Goal: Task Accomplishment & Management: Use online tool/utility

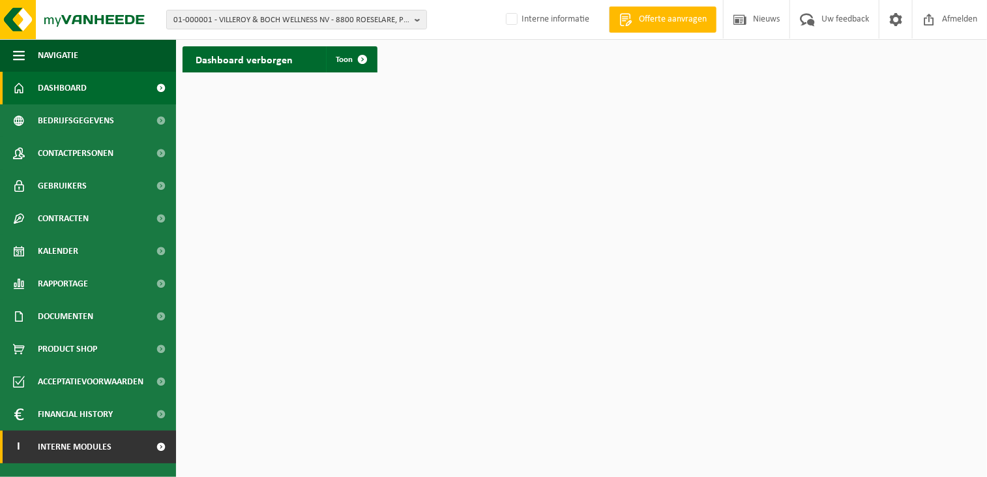
click at [110, 442] on link "I Interne modules" at bounding box center [88, 446] width 176 height 33
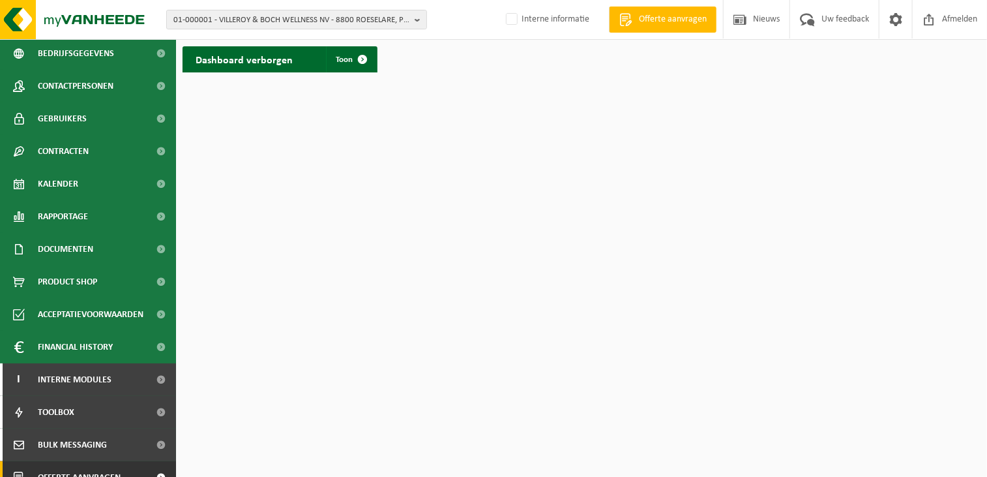
scroll to position [117, 0]
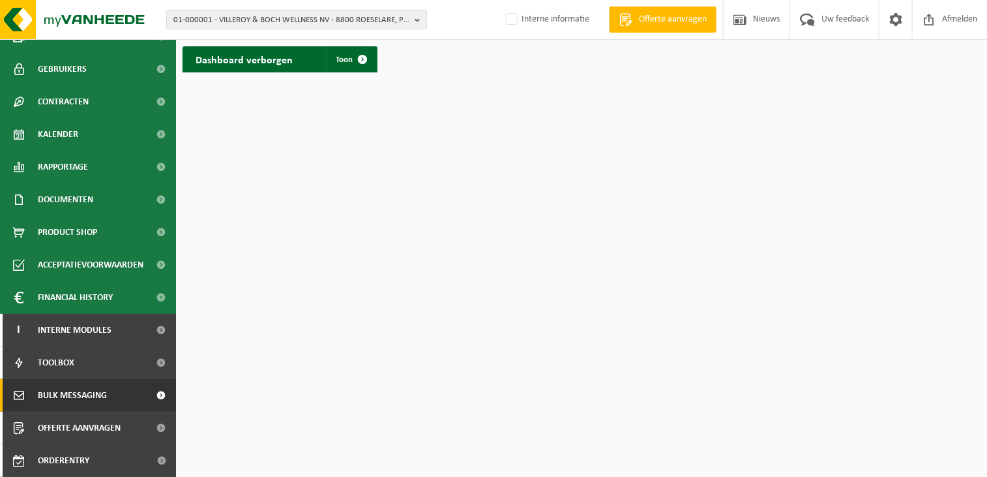
click at [107, 394] on link "Bulk Messaging" at bounding box center [88, 395] width 176 height 33
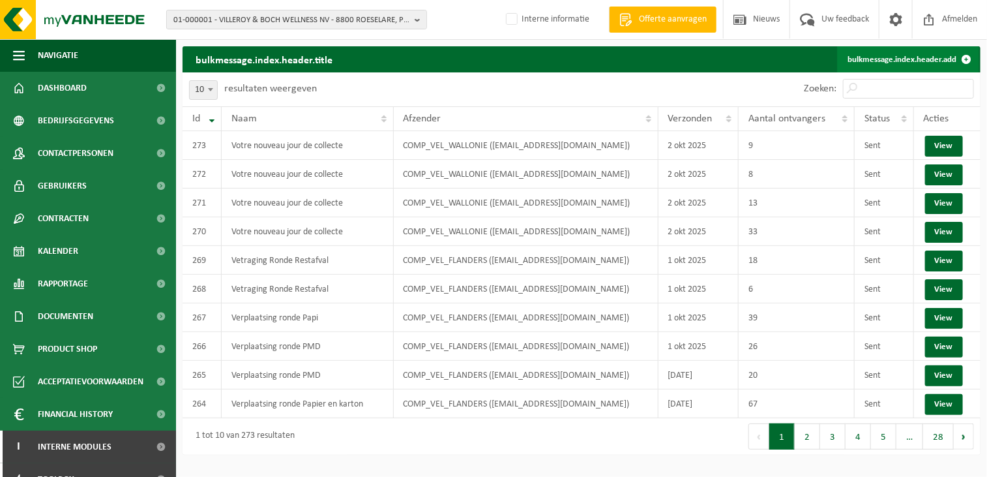
click at [877, 53] on link "bulkmessage.index.header.add" at bounding box center [908, 59] width 142 height 26
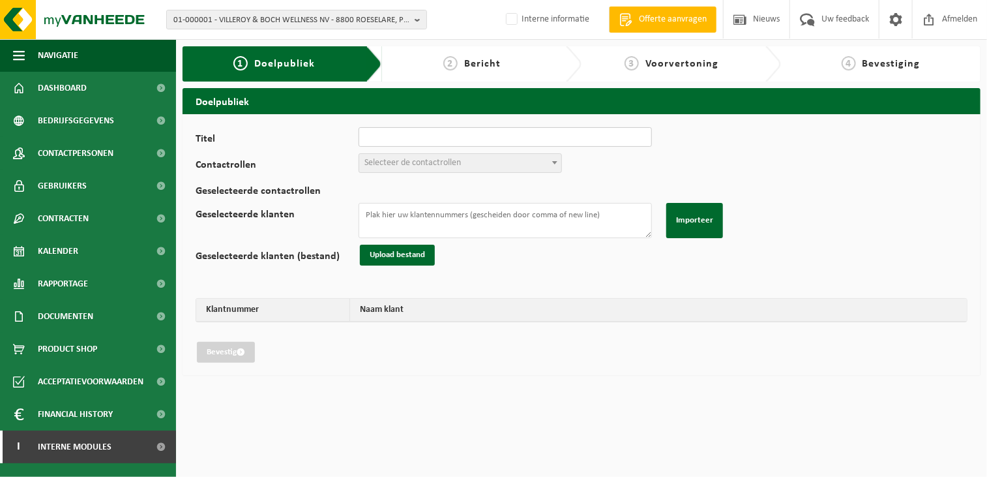
click at [412, 139] on input "Titel" at bounding box center [505, 137] width 293 height 20
click at [427, 139] on input "Titel" at bounding box center [505, 137] width 293 height 20
type input "V"
type input "Vertraging Ronde Papier en Karton"
click at [429, 166] on span "Selecteer de contactrollen" at bounding box center [413, 163] width 97 height 10
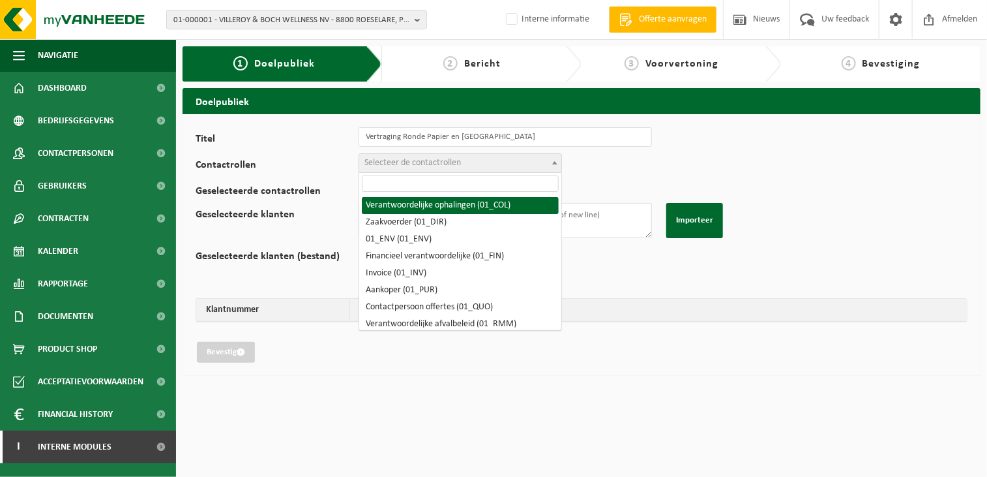
drag, startPoint x: 433, startPoint y: 202, endPoint x: 425, endPoint y: 184, distance: 20.1
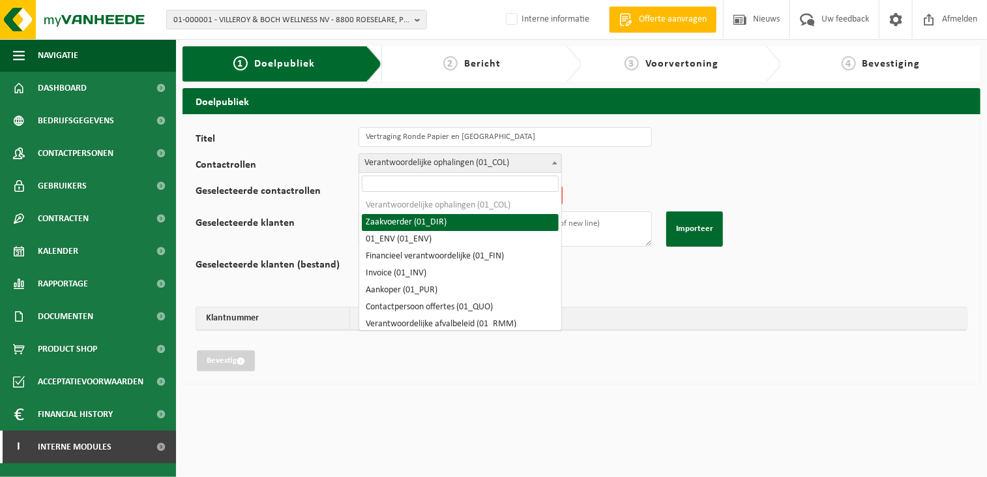
click at [430, 161] on span "Verantwoordelijke ophalingen (01_COL)" at bounding box center [460, 163] width 202 height 18
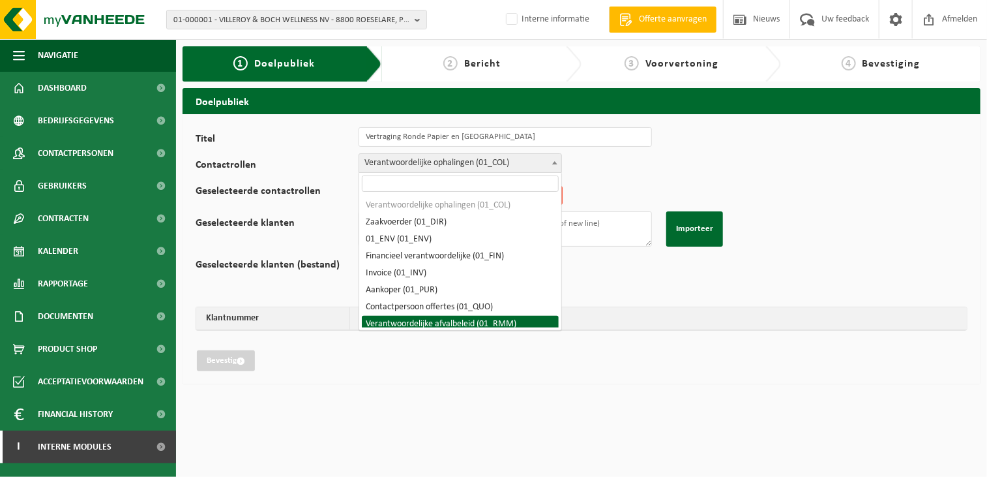
select select "01_RMM"
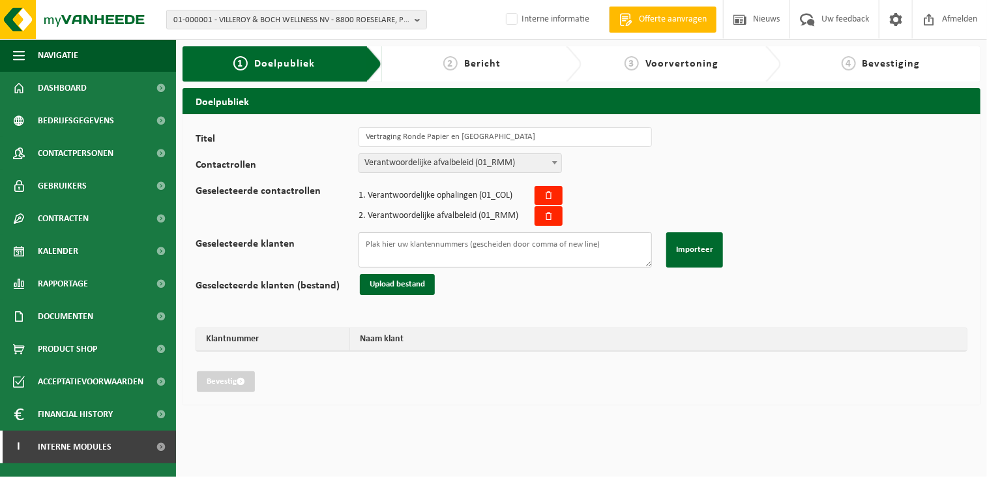
click at [464, 245] on textarea "Geselecteerde klanten" at bounding box center [505, 249] width 293 height 35
paste textarea "02-012003 02-012003 01-020755 01-001072 02-009023 10-737818 10-744178 10-747323…"
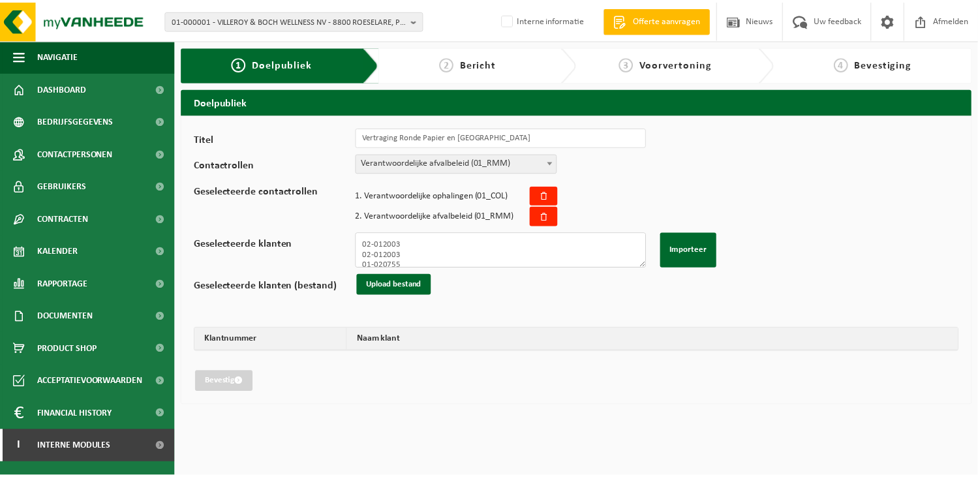
scroll to position [202, 0]
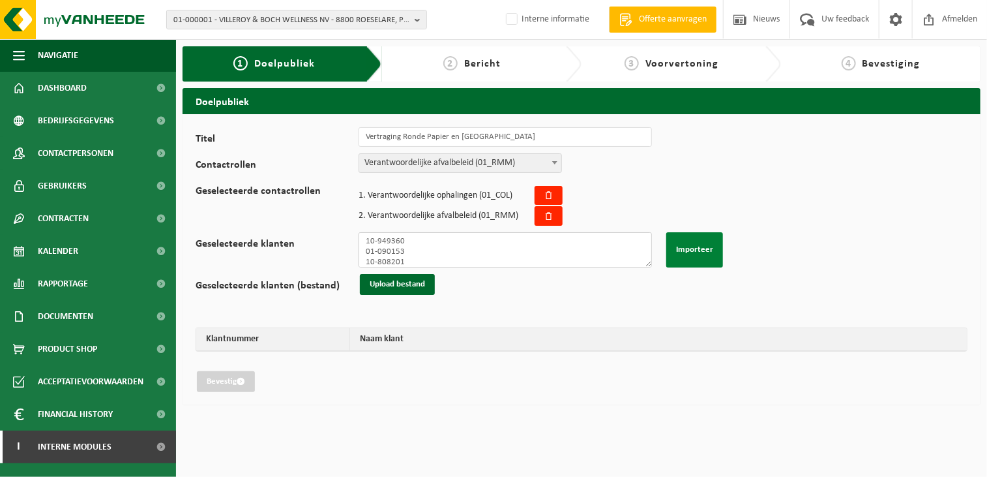
type textarea "02-012003 02-012003 01-020755 01-001072 02-009023 10-737818 10-744178 10-747323…"
click at [699, 248] on button "Importeer" at bounding box center [695, 249] width 57 height 35
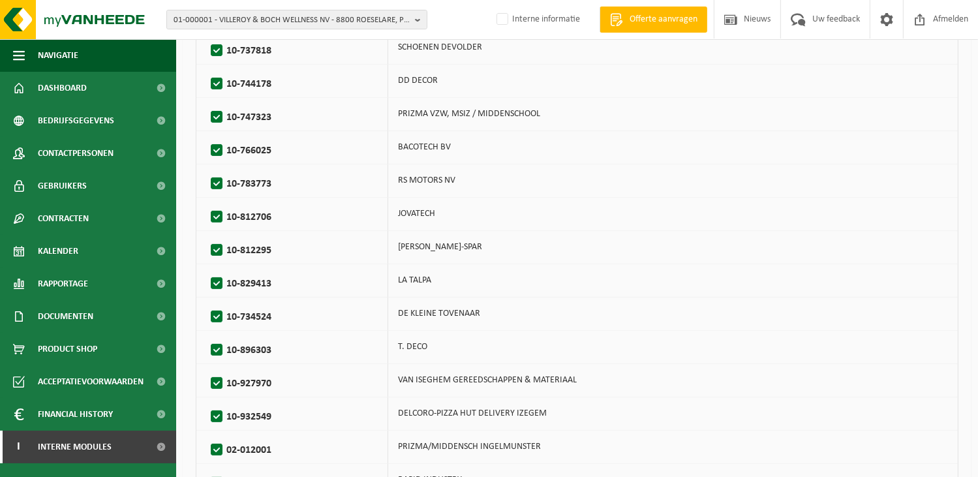
scroll to position [627, 0]
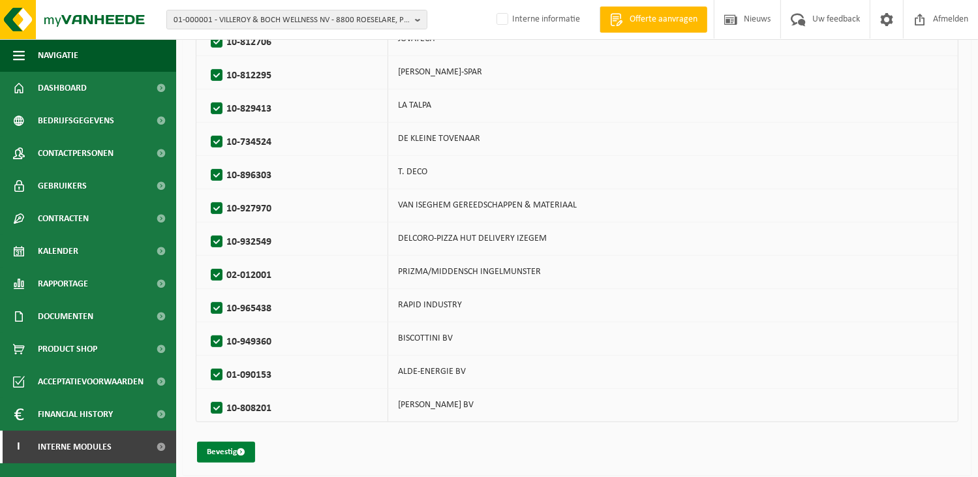
click at [229, 449] on button "Bevestig" at bounding box center [226, 452] width 58 height 21
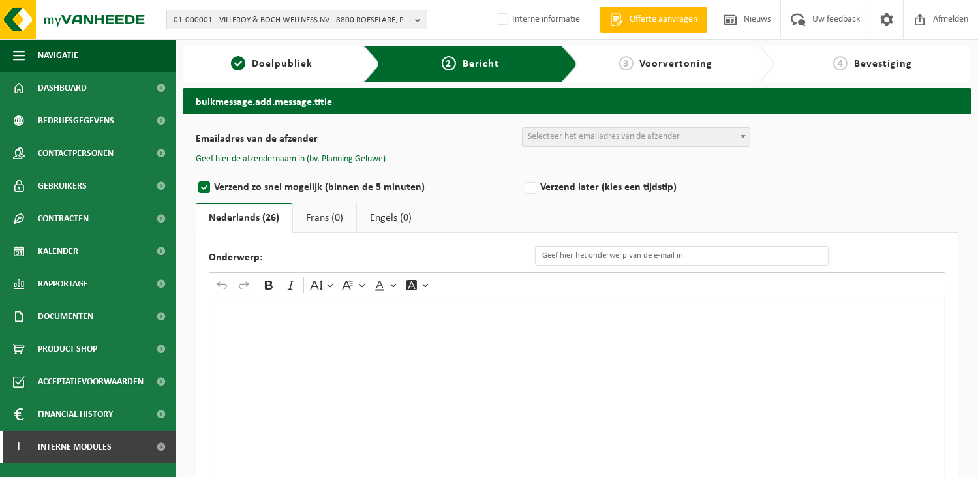
click at [640, 140] on span "Selecteer het emailadres van de afzender" at bounding box center [604, 137] width 152 height 10
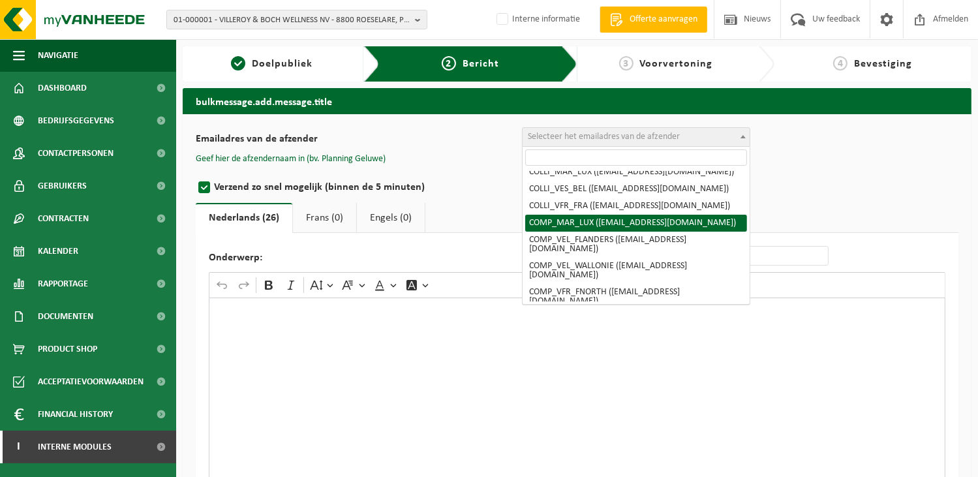
scroll to position [130, 0]
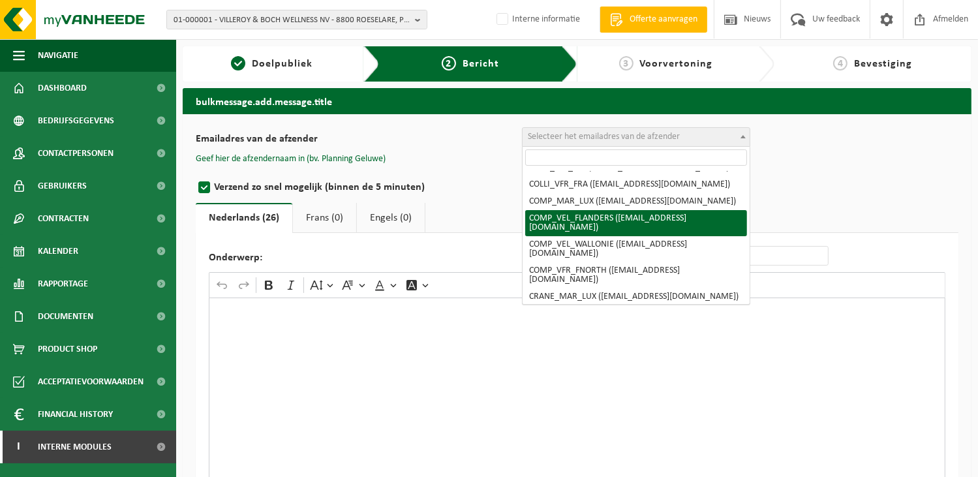
select select "COMP_VEL_FLANDERS"
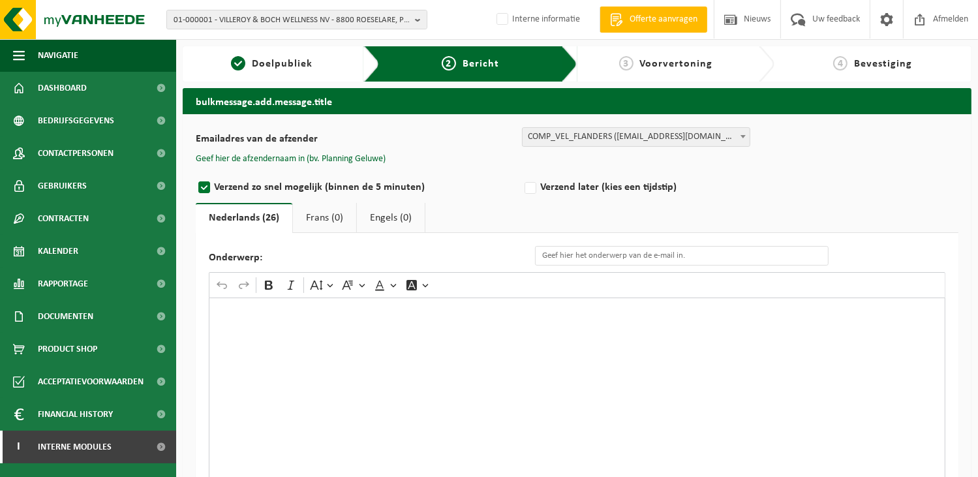
click at [306, 388] on div "Rich Text Editor. Editing area: main. Press Alt+0 for help." at bounding box center [577, 427] width 736 height 261
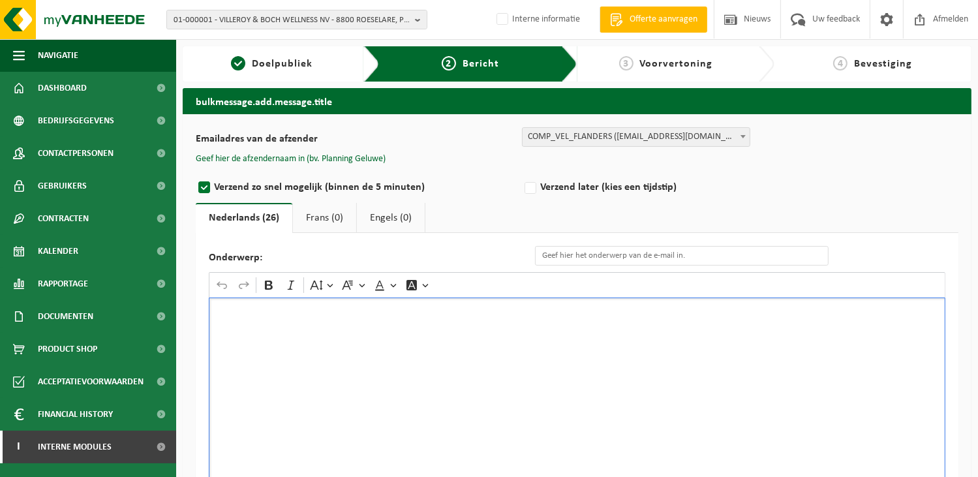
click at [301, 360] on div "Rich Text Editor. Editing area: main. Press Alt+0 for help." at bounding box center [577, 427] width 736 height 261
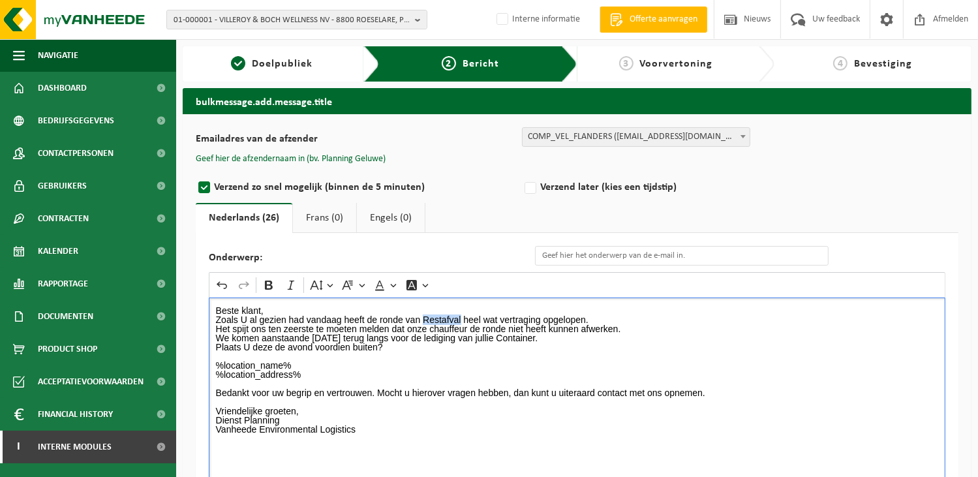
drag, startPoint x: 459, startPoint y: 316, endPoint x: 421, endPoint y: 320, distance: 38.0
click at [421, 320] on p "Zoals U al gezien had vandaag heeft de ronde van Restafval heel wat vertraging …" at bounding box center [577, 328] width 723 height 27
drag, startPoint x: 386, startPoint y: 335, endPoint x: 312, endPoint y: 337, distance: 74.4
click at [312, 337] on p "Zoals U al gezien had vandaag heeft de ronde van Papier en Karton heel wat vert…" at bounding box center [577, 328] width 723 height 27
click at [279, 285] on div "Undo Redo Bold Italic Font Size Font Family Font Color Font Background Color" at bounding box center [577, 285] width 730 height 25
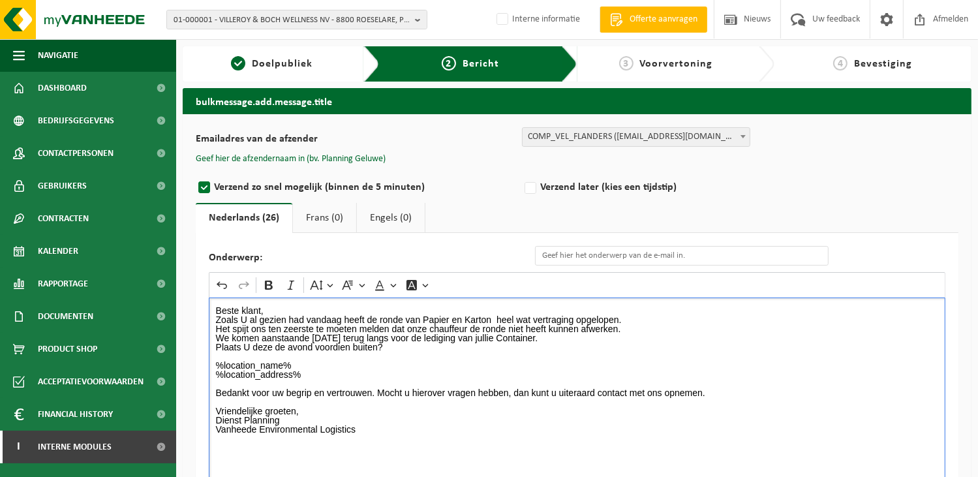
click at [464, 362] on p "%location_name% %location_address%" at bounding box center [577, 370] width 723 height 18
click at [589, 332] on p "Zoals U al gezien had vandaag heeft de ronde van Papier en Karton heel wat vert…" at bounding box center [577, 328] width 723 height 27
click at [597, 338] on p "Zoals U al gezien had vandaag heeft de ronde van Papier en Karton heel wat vert…" at bounding box center [577, 328] width 723 height 27
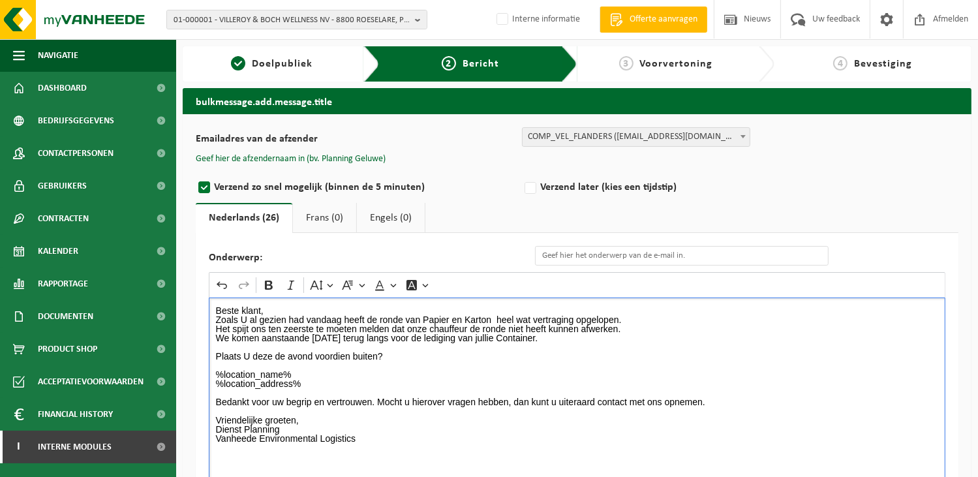
click at [330, 300] on div "Beste klant, Zoals U al gezien had vandaag heeft de ronde van Papier en Karton …" at bounding box center [577, 427] width 736 height 261
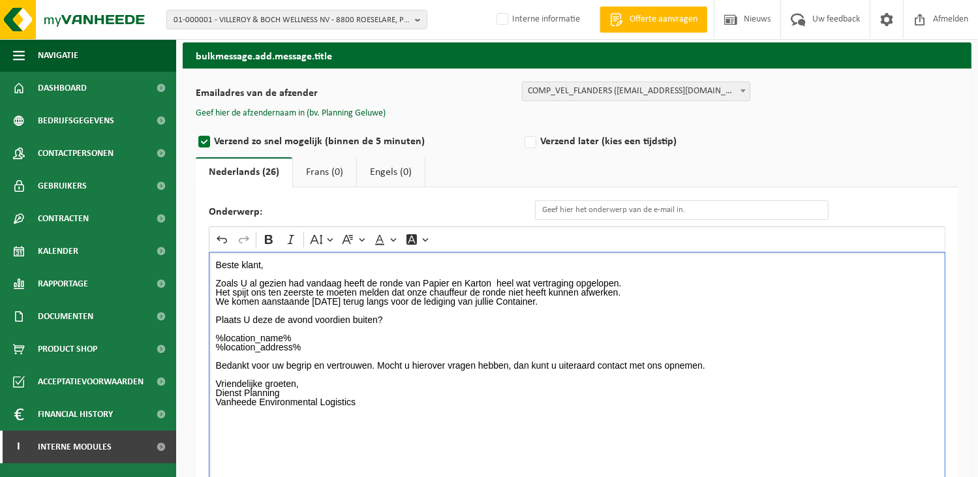
scroll to position [65, 0]
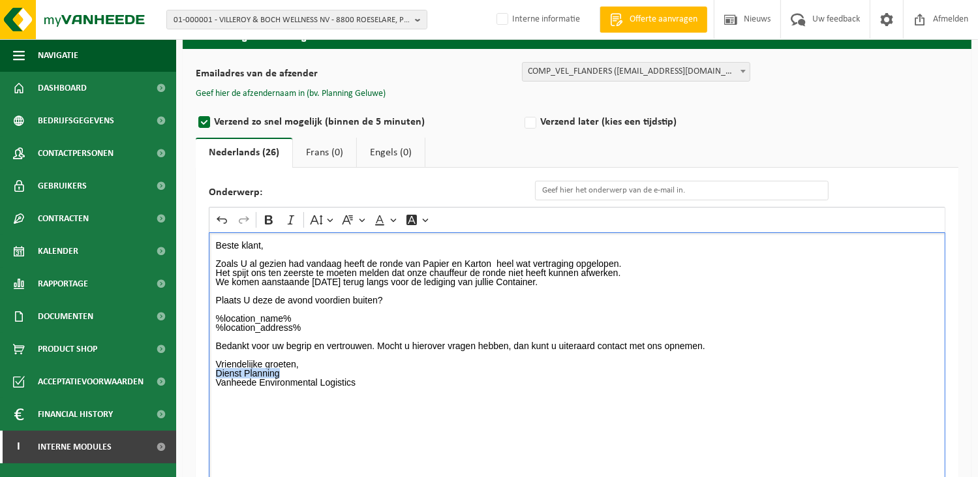
drag, startPoint x: 310, startPoint y: 370, endPoint x: 183, endPoint y: 372, distance: 127.2
click at [183, 372] on div "Emailadres van de afzender BULK_MAR_LUX (planning.messancy@vanheede.com) BULK_V…" at bounding box center [577, 294] width 789 height 491
click at [262, 221] on icon "Editor toolbar" at bounding box center [268, 219] width 13 height 13
click at [578, 192] on input "Onderwerp:" at bounding box center [681, 191] width 293 height 20
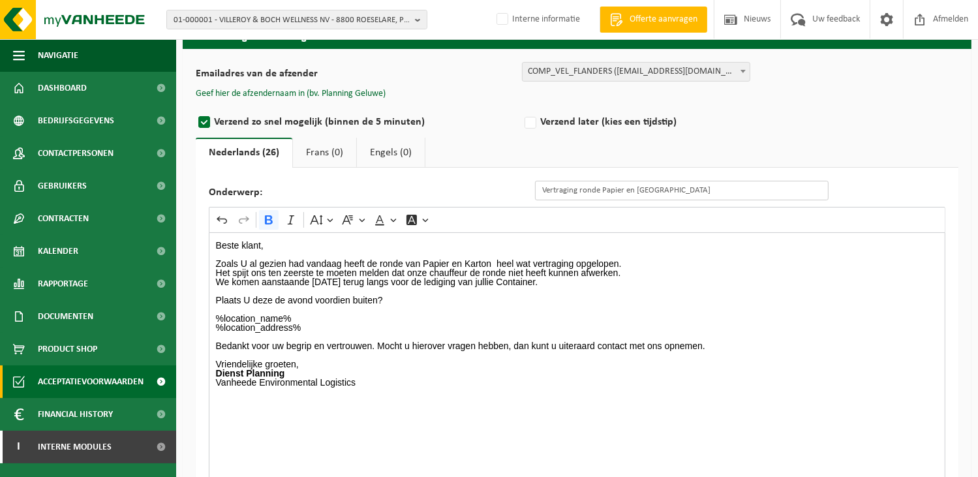
type input "Vertraging ronde Papier en [GEOGRAPHIC_DATA]"
click at [328, 97] on button "Geef hier de afzendernaam in (bv. Planning Geluwe)" at bounding box center [291, 94] width 190 height 12
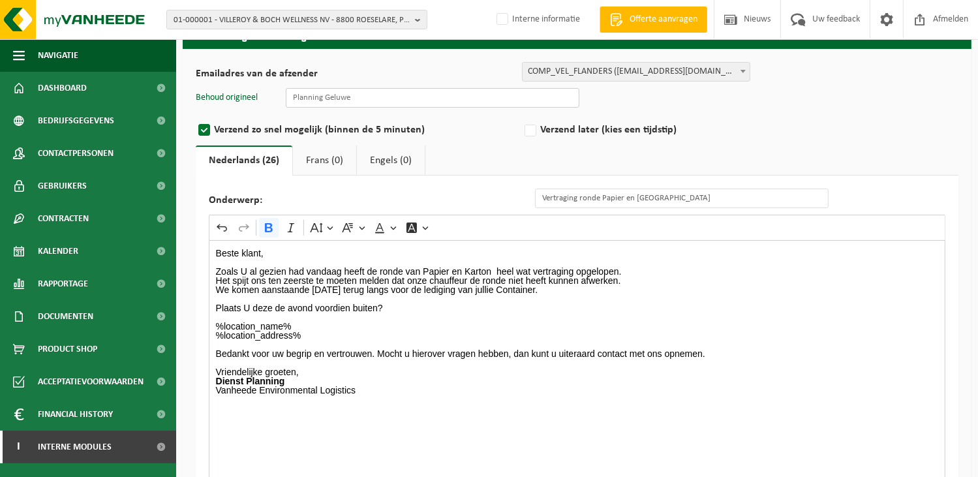
click at [340, 102] on input "text" at bounding box center [432, 98] width 293 height 20
type input "Planning Geluwe"
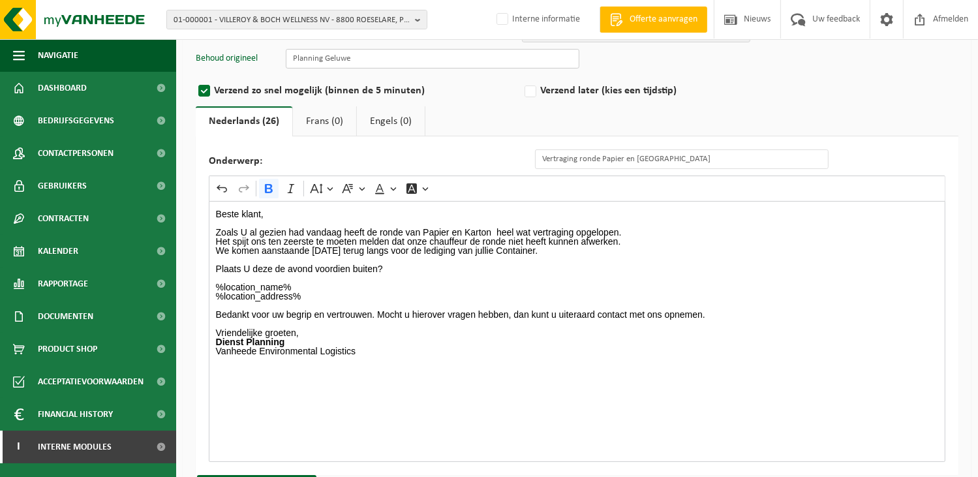
scroll to position [142, 0]
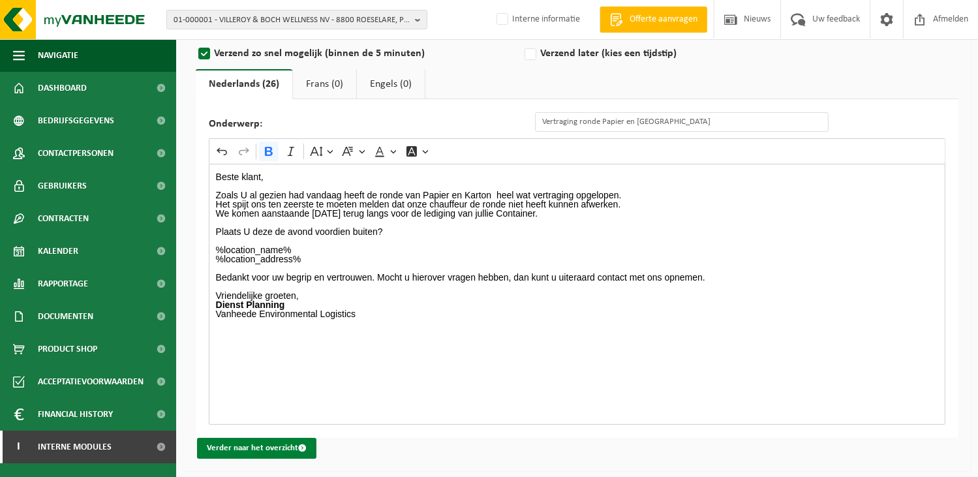
click at [243, 447] on button "Verder naar het overzicht" at bounding box center [256, 448] width 119 height 21
